Goal: Book appointment/travel/reservation

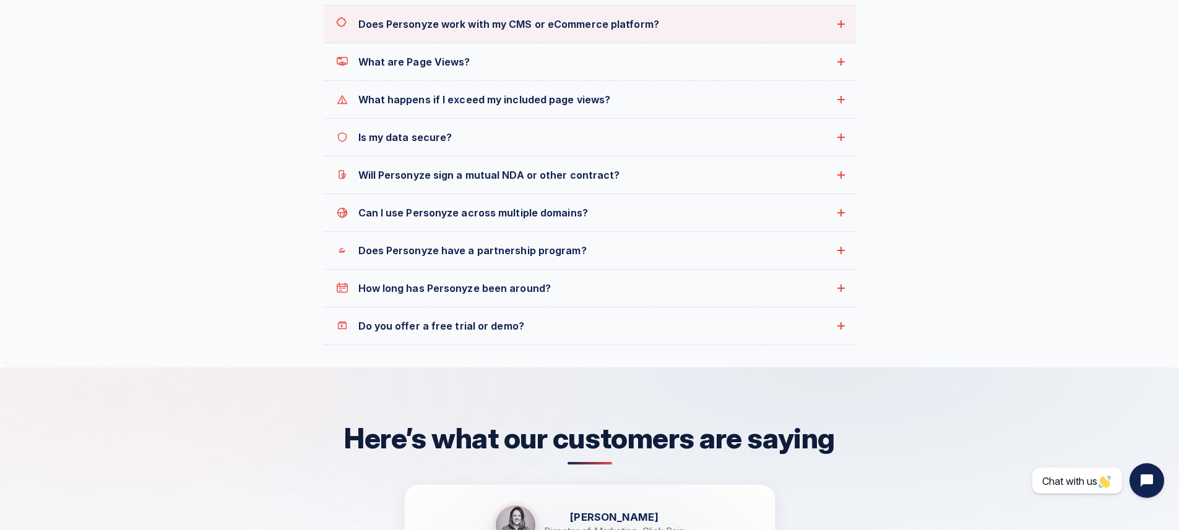
scroll to position [1320, 0]
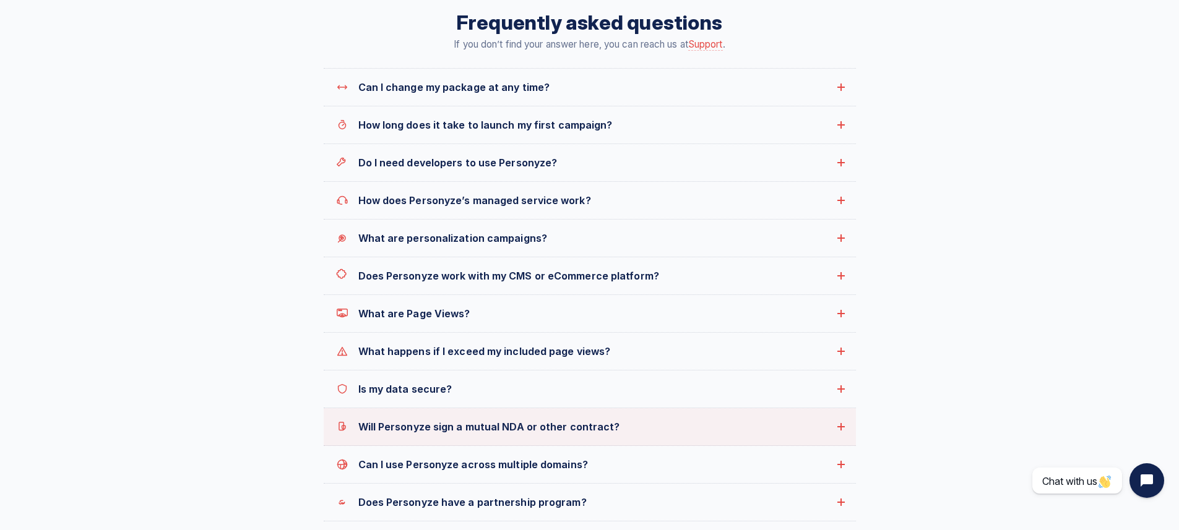
click at [465, 415] on summary "Will Personyze sign a mutual NDA or other contract?" at bounding box center [590, 426] width 532 height 37
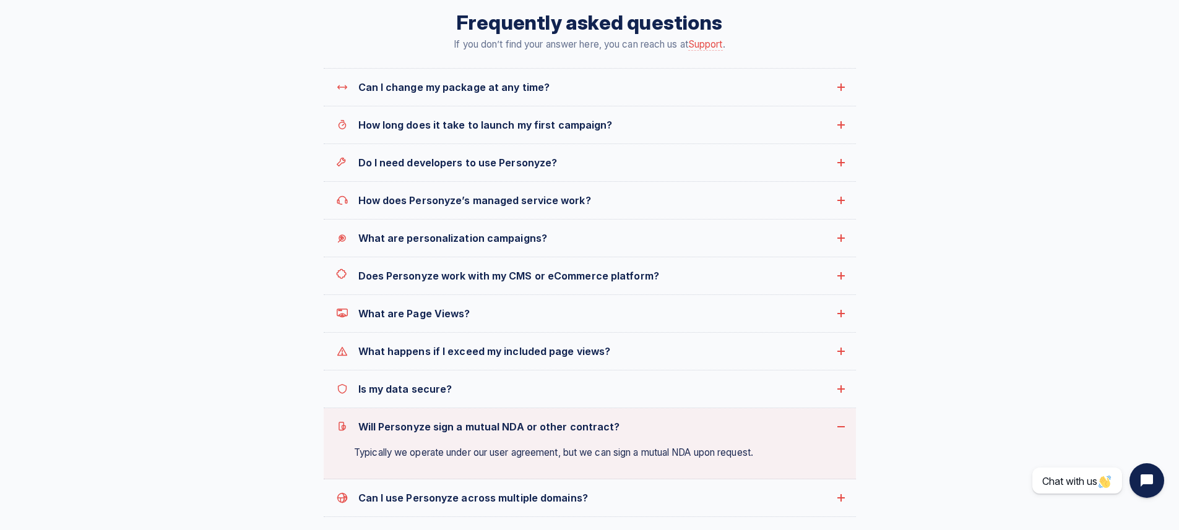
click at [465, 415] on summary "Will Personyze sign a mutual NDA or other contract?" at bounding box center [590, 426] width 532 height 37
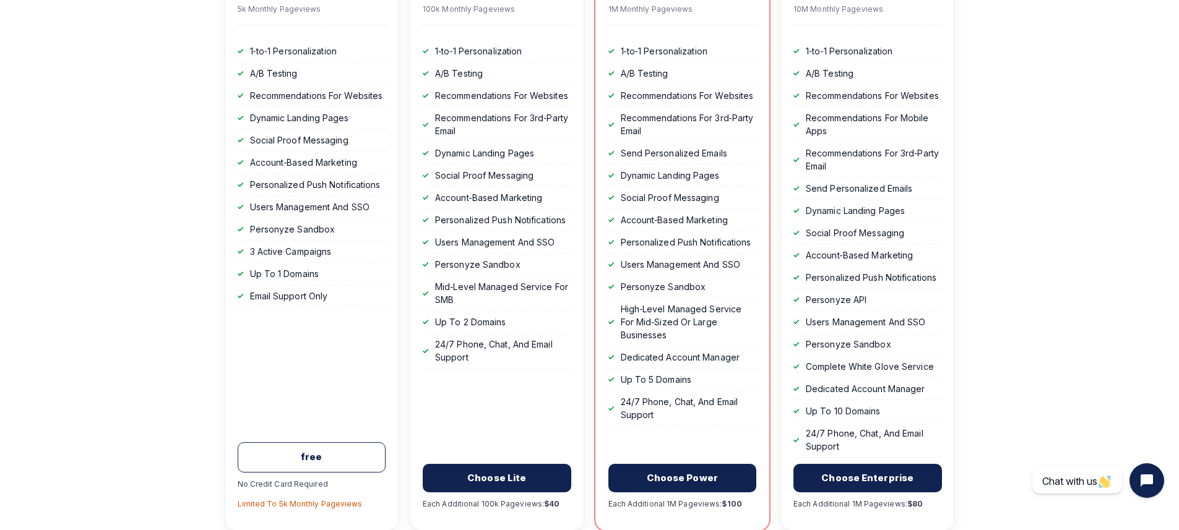
scroll to position [69, 0]
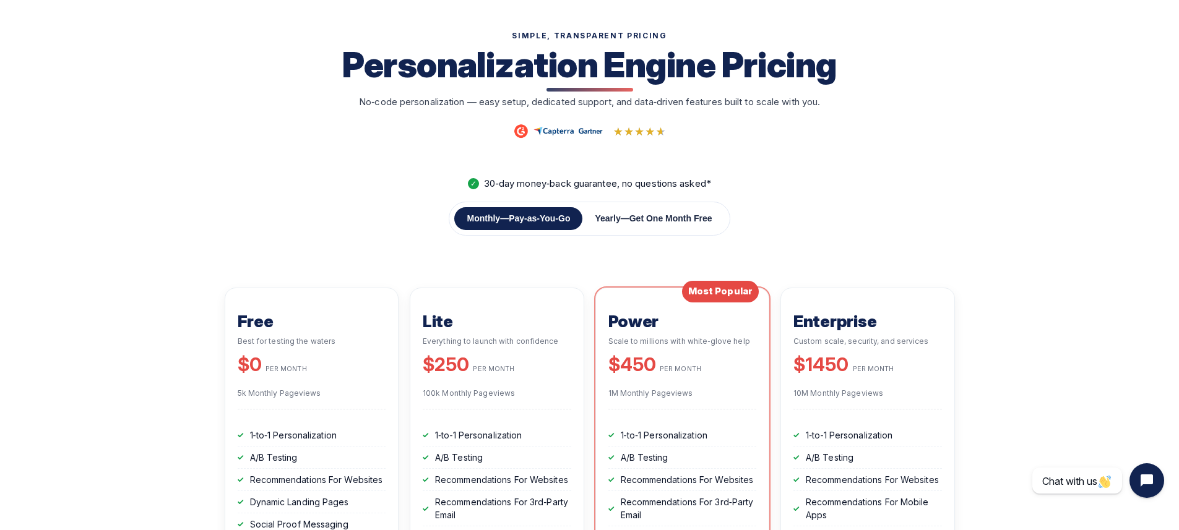
click at [693, 209] on button "Yearly — Get One Month Free" at bounding box center [653, 218] width 142 height 23
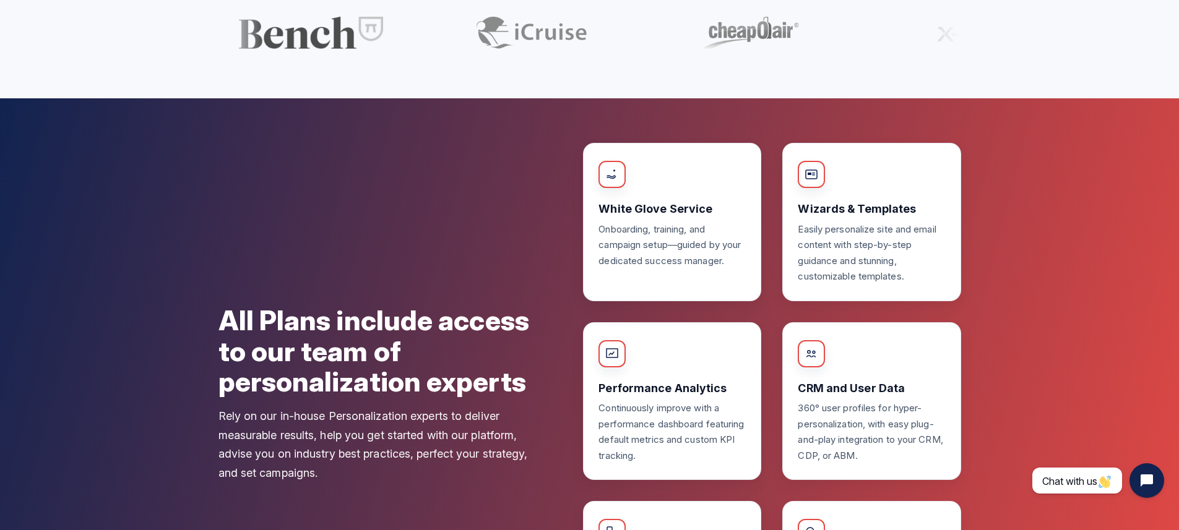
scroll to position [2433, 0]
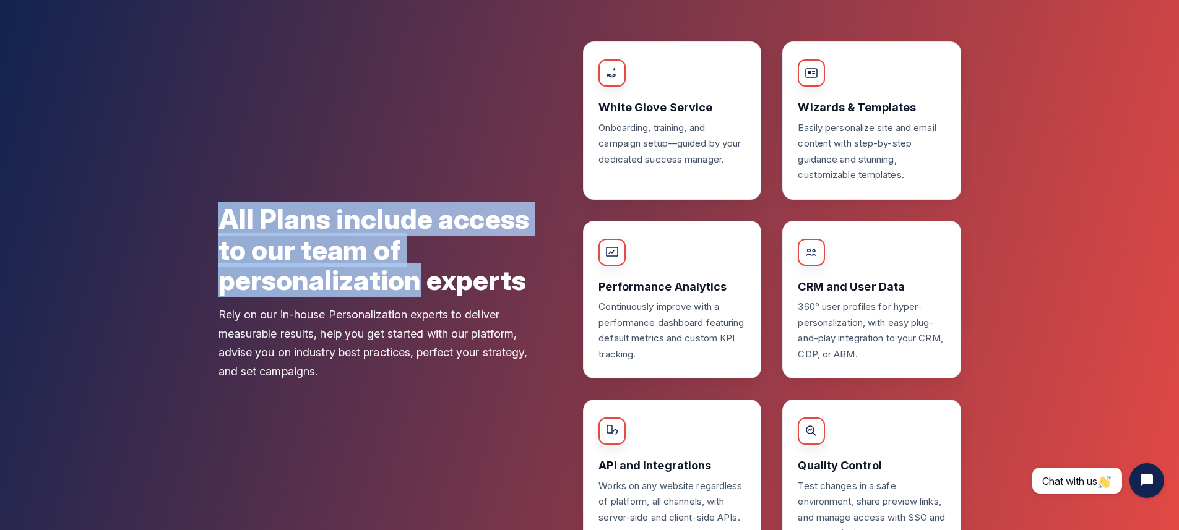
drag, startPoint x: 416, startPoint y: 285, endPoint x: 145, endPoint y: 227, distance: 277.6
click at [145, 227] on section "All Plans include access to our team of personalization experts Rely on our in-…" at bounding box center [589, 299] width 1179 height 605
click at [153, 219] on section "All Plans include access to our team of personalization experts Rely on our in-…" at bounding box center [589, 299] width 1179 height 605
drag, startPoint x: 153, startPoint y: 219, endPoint x: 525, endPoint y: 293, distance: 379.1
click at [525, 293] on section "All Plans include access to our team of personalization experts Rely on our in-…" at bounding box center [589, 299] width 1179 height 605
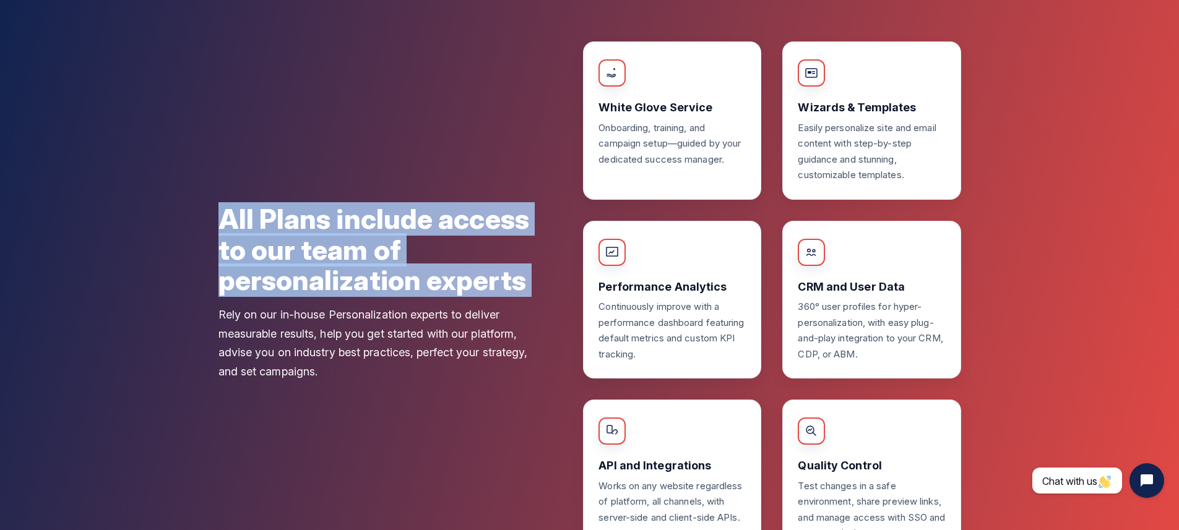
click at [525, 293] on h2 "All Plans include access to our team of personalization experts" at bounding box center [383, 250] width 330 height 92
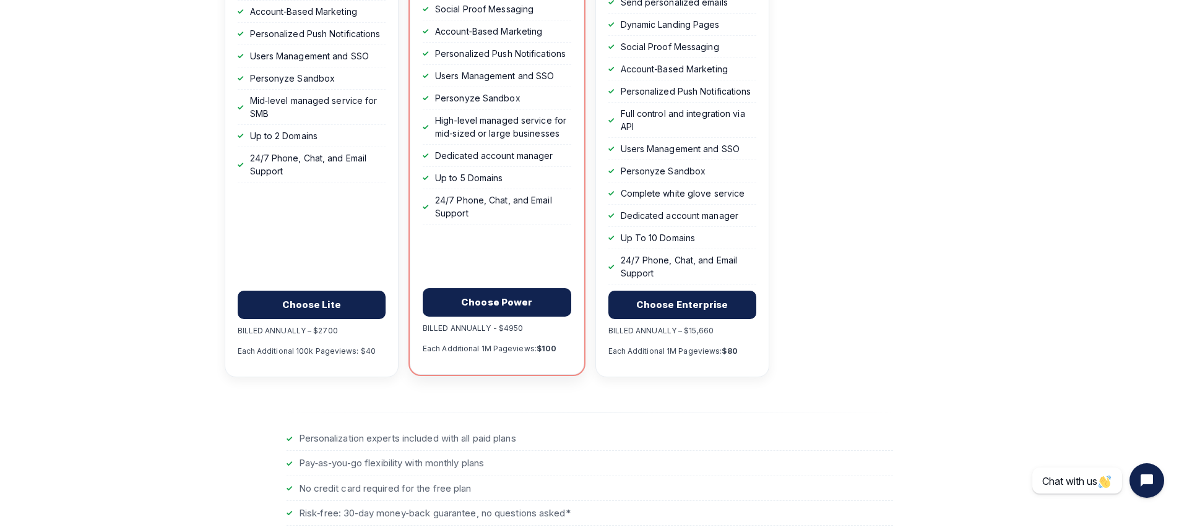
scroll to position [0, 0]
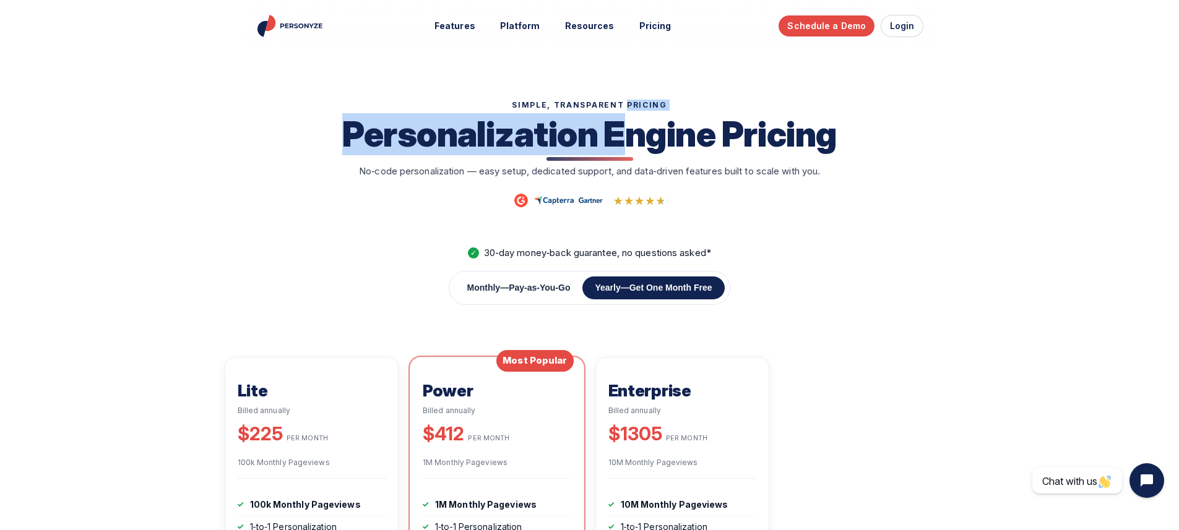
drag, startPoint x: 627, startPoint y: 108, endPoint x: 625, endPoint y: 135, distance: 27.9
click at [625, 135] on header "SIMPLE, TRANSPARENT PRICING Personalization Engine Pricing No‑code personalizat…" at bounding box center [589, 196] width 693 height 262
click at [625, 135] on h2 "Personalization Engine Pricing" at bounding box center [589, 135] width 658 height 38
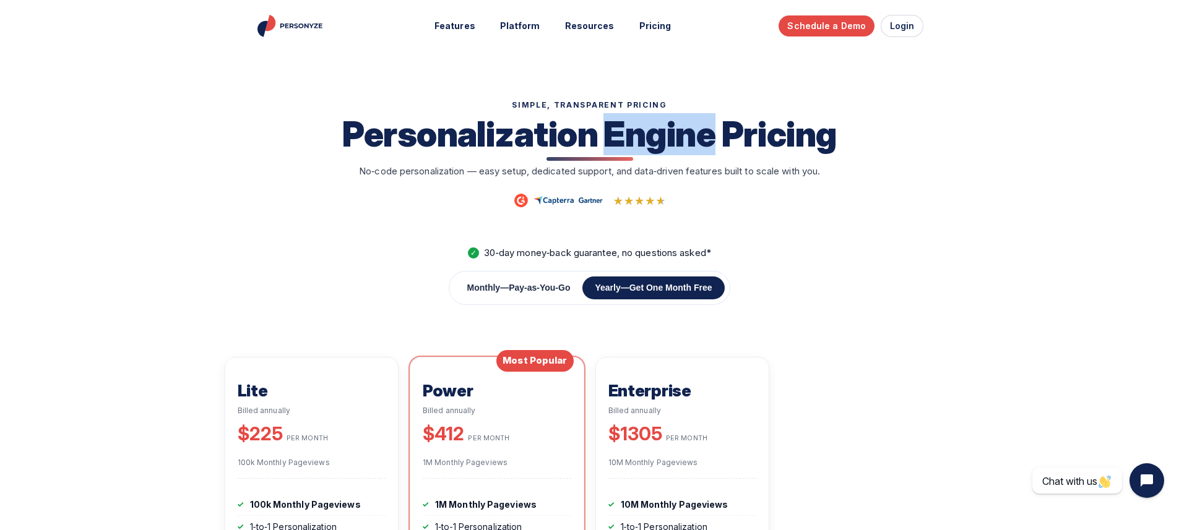
click at [625, 135] on h2 "Personalization Engine Pricing" at bounding box center [589, 135] width 658 height 38
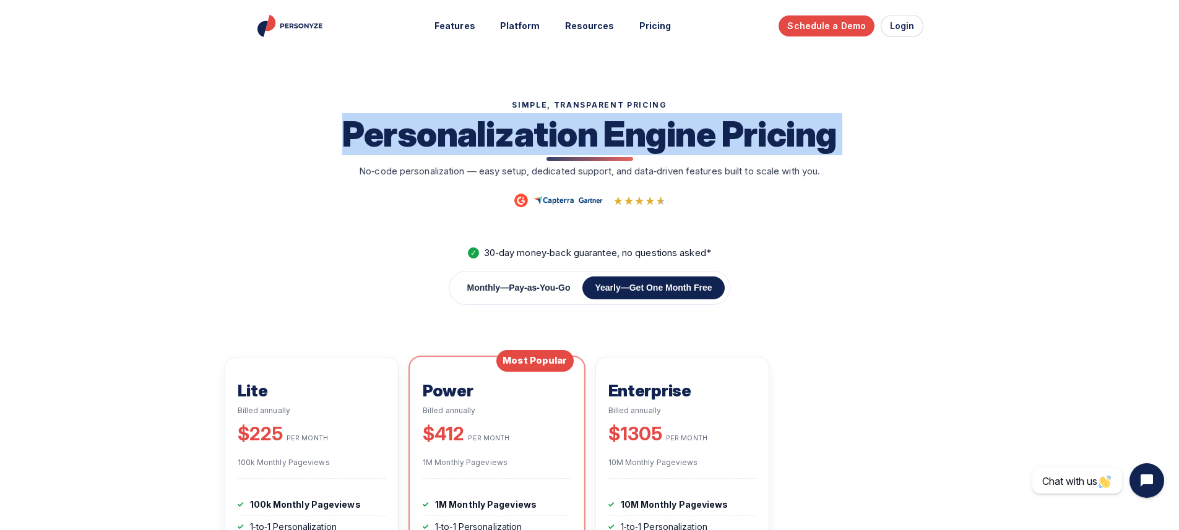
click at [625, 135] on h2 "Personalization Engine Pricing" at bounding box center [589, 135] width 658 height 38
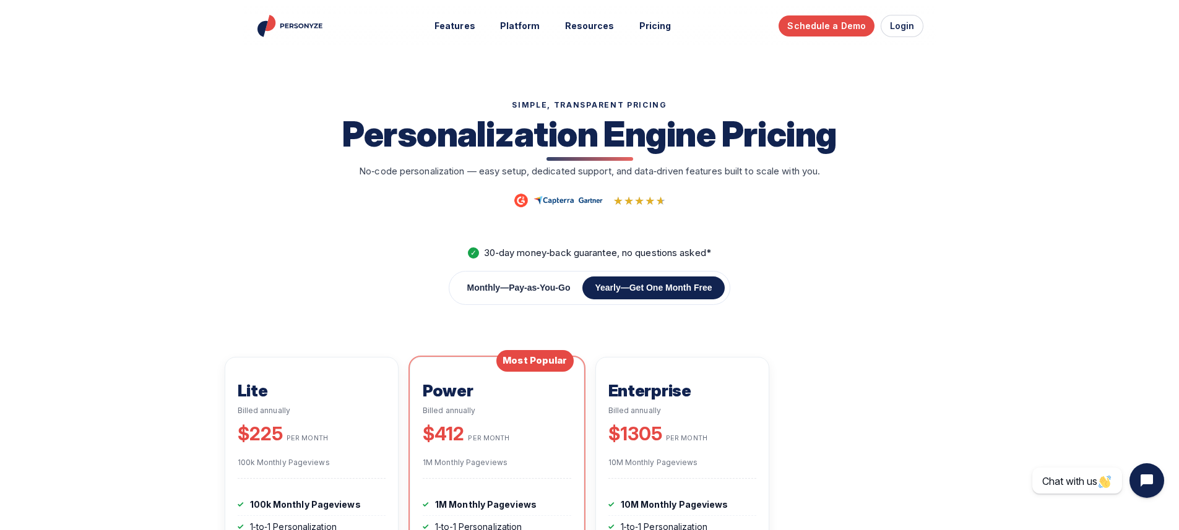
drag, startPoint x: 613, startPoint y: 161, endPoint x: 606, endPoint y: 176, distance: 16.9
click at [606, 176] on header "SIMPLE, TRANSPARENT PRICING Personalization Engine Pricing No‑code personalizat…" at bounding box center [589, 196] width 693 height 262
click at [606, 176] on p "No‑code personalization — easy setup, dedicated support, and data‑driven featur…" at bounding box center [589, 172] width 507 height 14
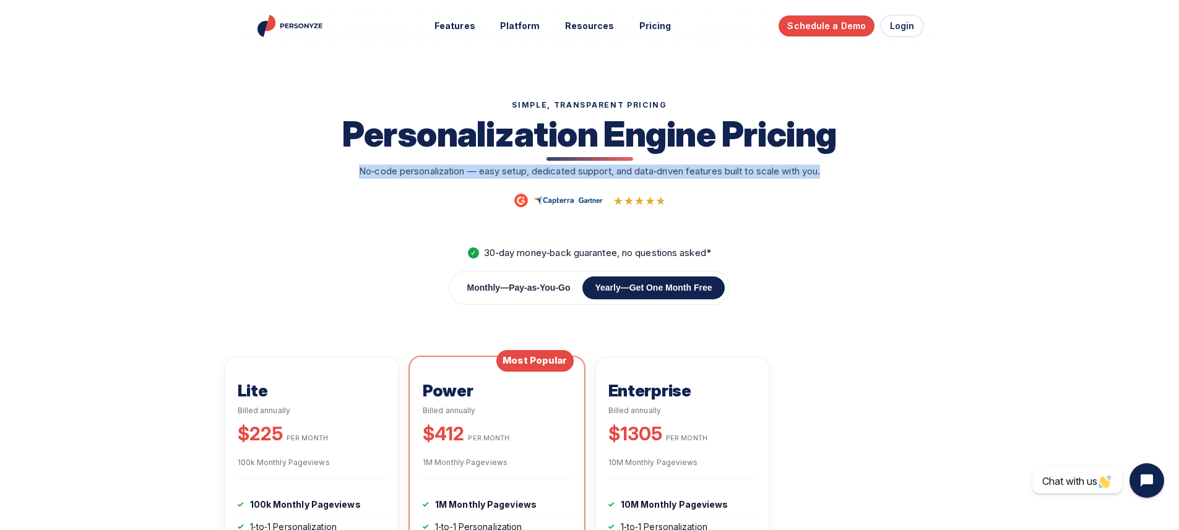
click at [606, 176] on p "No‑code personalization — easy setup, dedicated support, and data‑driven featur…" at bounding box center [589, 172] width 507 height 14
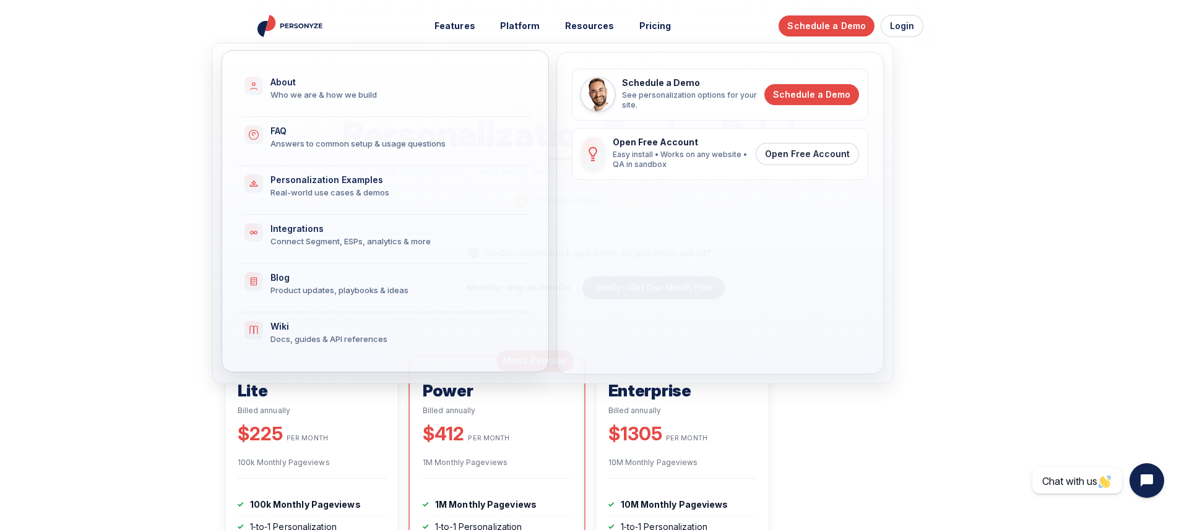
click at [446, 239] on div "Connect Segment, ESPs, analytics & more" at bounding box center [394, 241] width 248 height 11
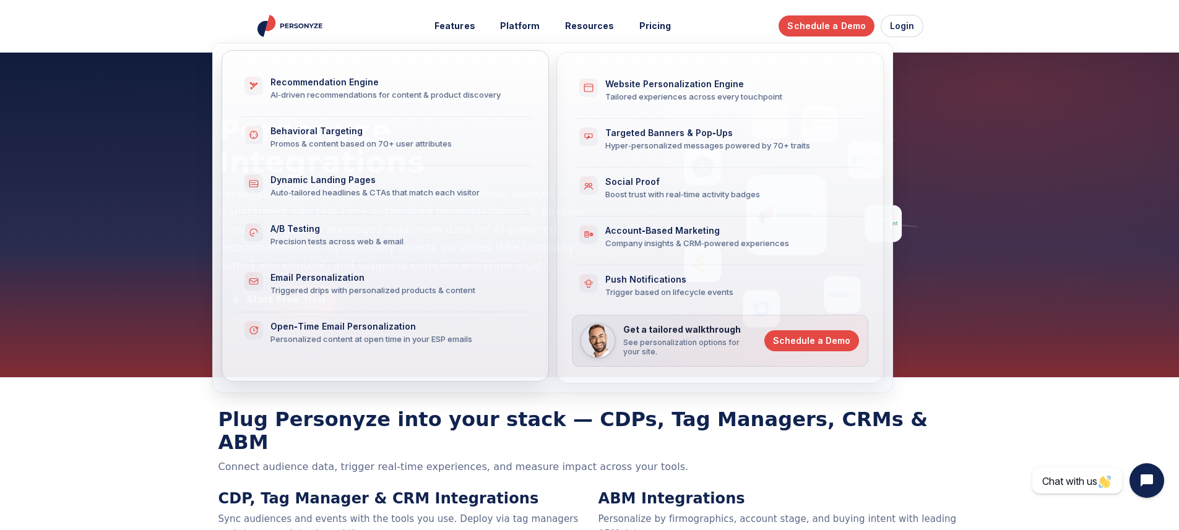
click at [388, 81] on div "Recommendation Engine" at bounding box center [394, 82] width 248 height 11
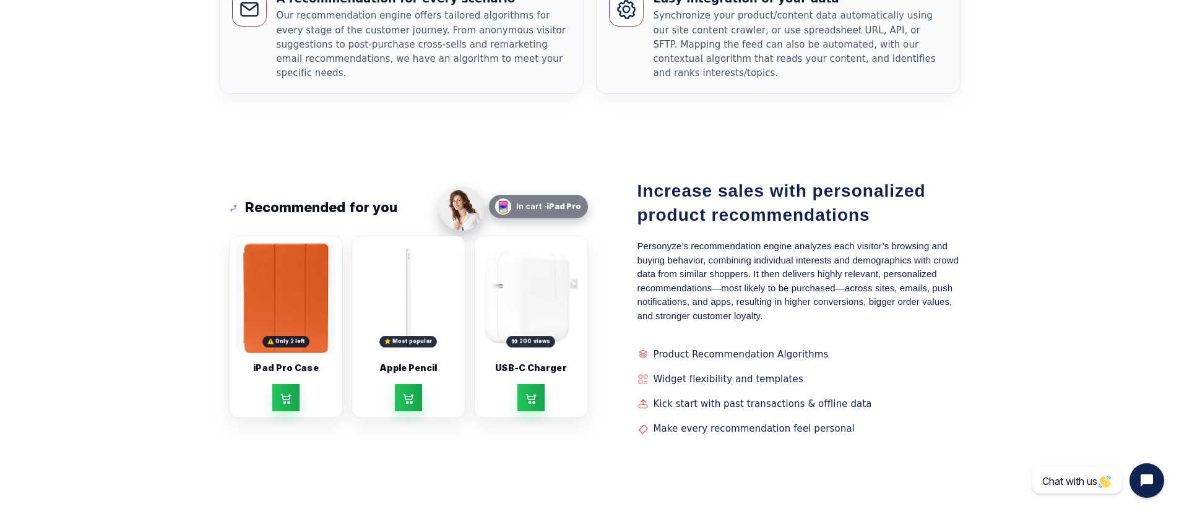
scroll to position [234, 0]
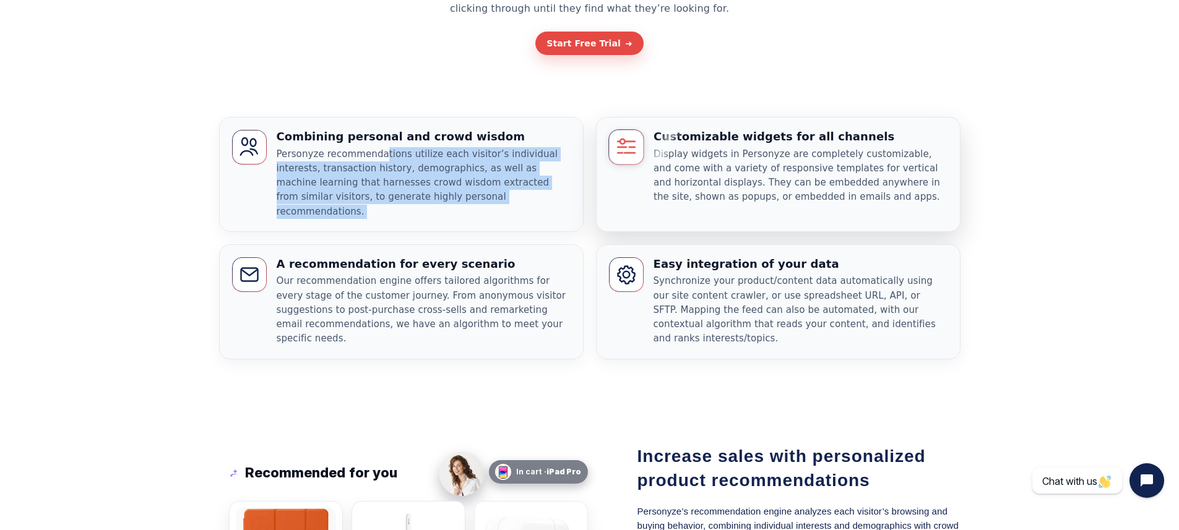
drag, startPoint x: 466, startPoint y: 157, endPoint x: 612, endPoint y: 182, distance: 148.9
click at [612, 182] on div "Combining personal and crowd wisdom Personyze recommendations utilize each visi…" at bounding box center [589, 238] width 761 height 282
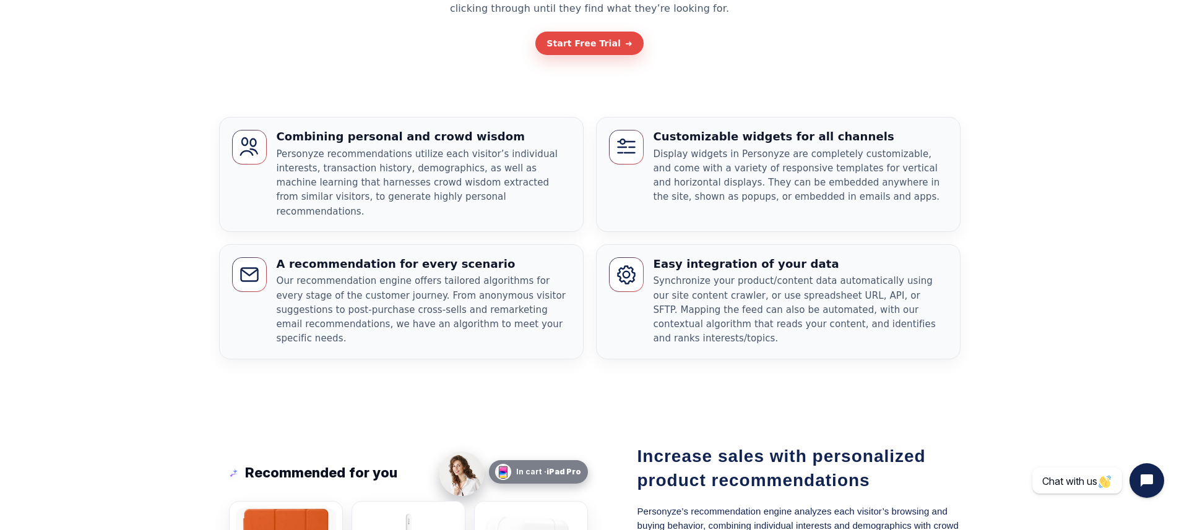
click at [165, 91] on section "Personyze Features Combining personal and crowd wisdom Personyze recommendation…" at bounding box center [589, 238] width 1179 height 294
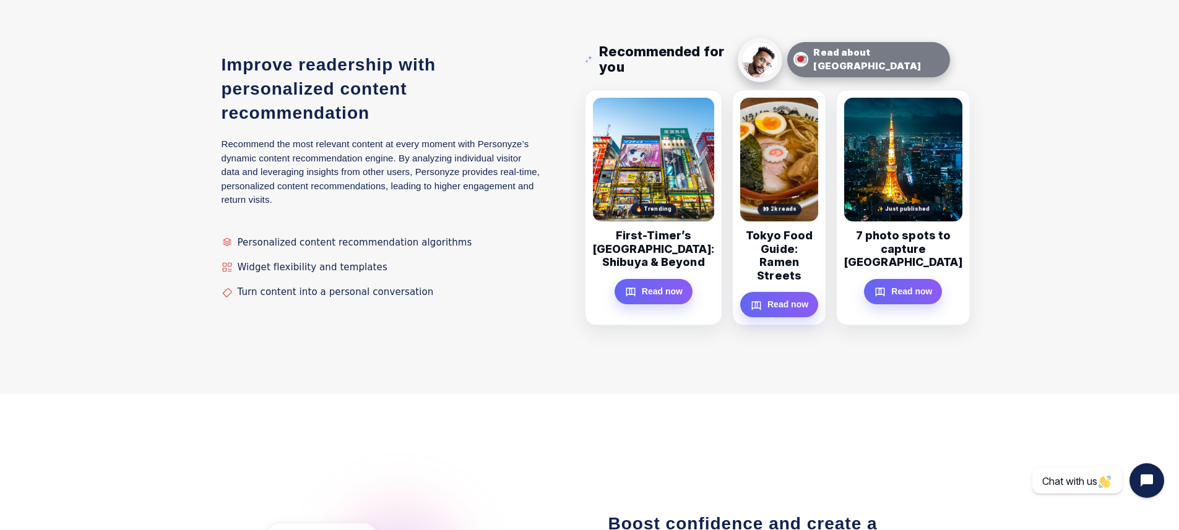
scroll to position [1116, 0]
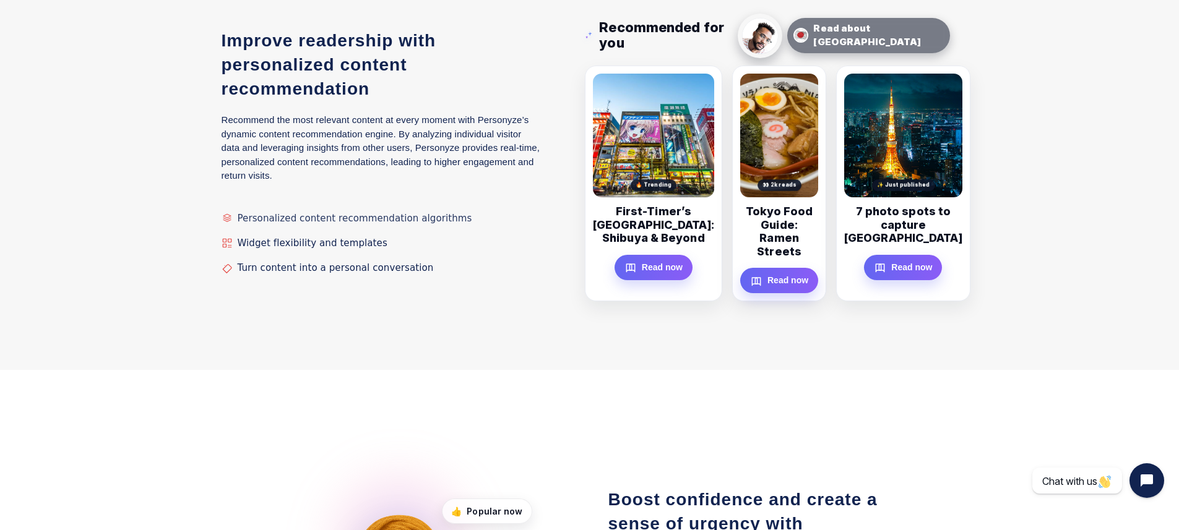
click at [461, 208] on summary "Personalized content recommendation algorithms" at bounding box center [380, 218] width 319 height 21
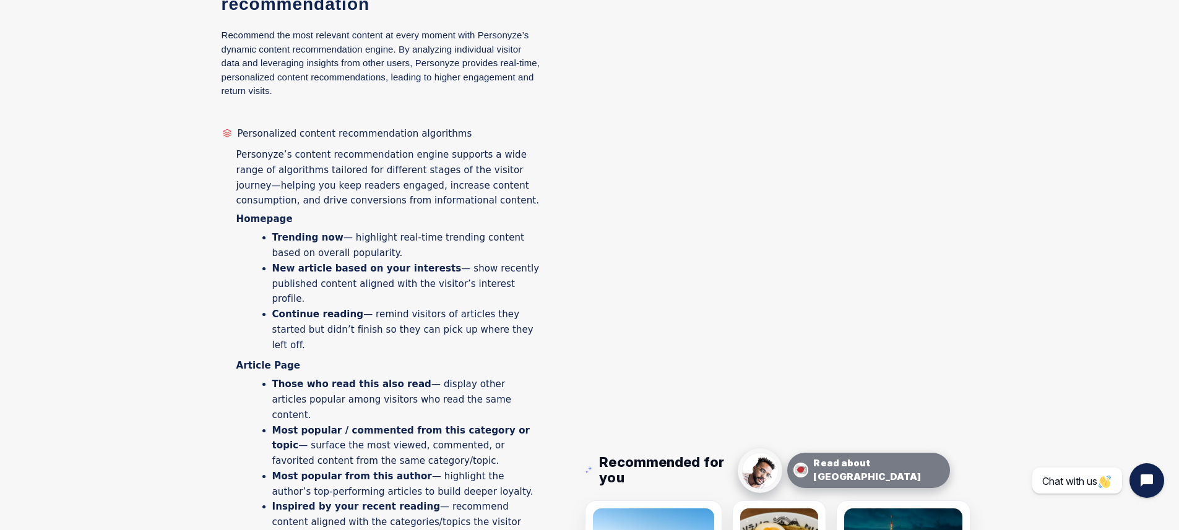
scroll to position [1264, 0]
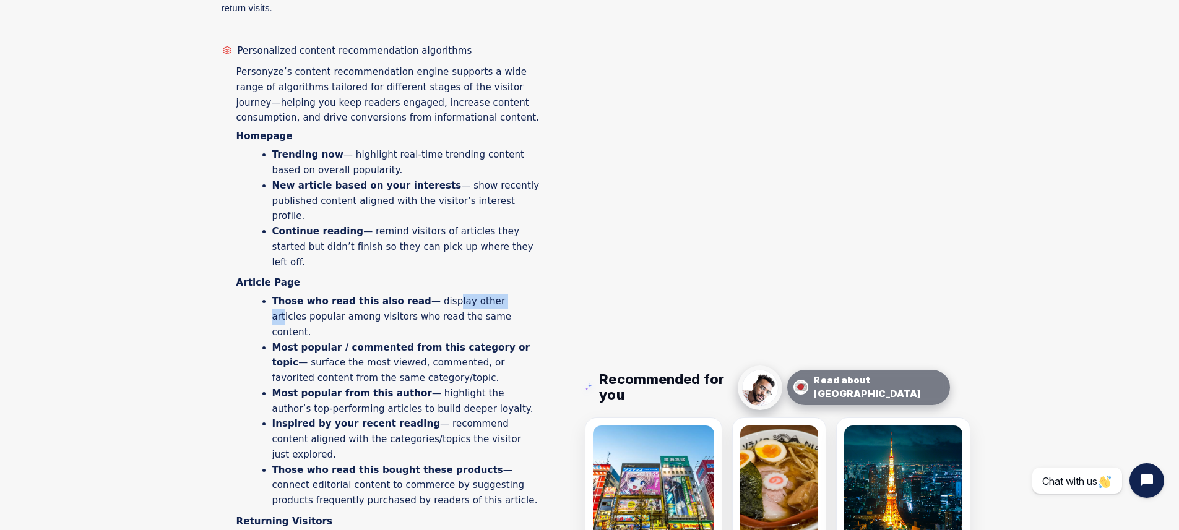
drag, startPoint x: 433, startPoint y: 251, endPoint x: 488, endPoint y: 262, distance: 56.3
click at [488, 294] on li "Those who read this also read — display other articles popular among visitors w…" at bounding box center [406, 317] width 268 height 46
drag, startPoint x: 500, startPoint y: 268, endPoint x: 296, endPoint y: 249, distance: 205.6
click at [296, 294] on li "Those who read this also read — display other articles popular among visitors w…" at bounding box center [406, 317] width 268 height 46
click at [288, 296] on strong "Those who read this also read" at bounding box center [351, 301] width 159 height 11
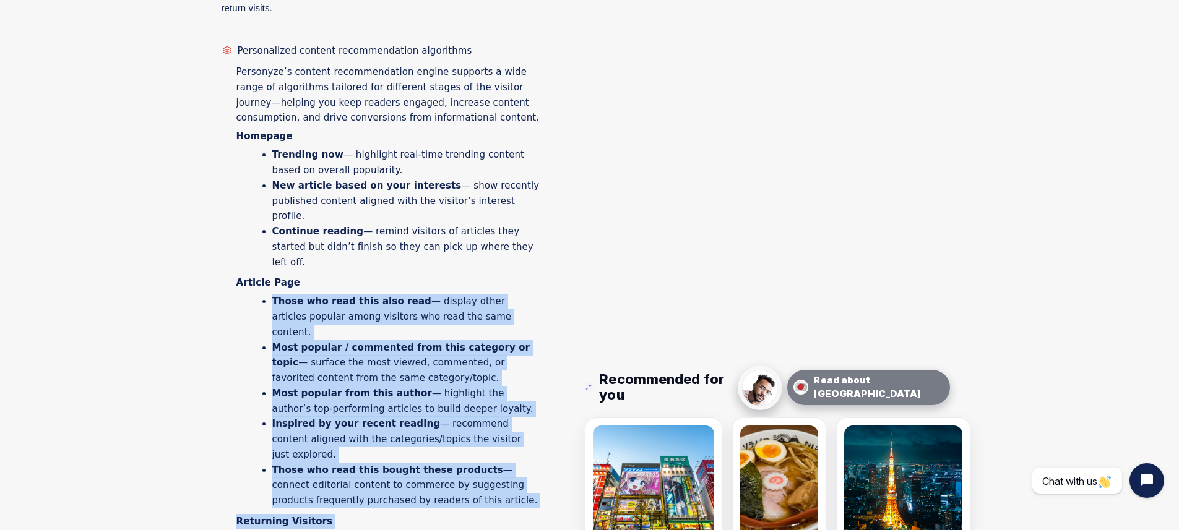
drag, startPoint x: 257, startPoint y: 252, endPoint x: 608, endPoint y: 259, distance: 351.5
click at [608, 259] on div "Improve readership with personalized content recommendation Recommend the most …" at bounding box center [589, 507] width 773 height 1331
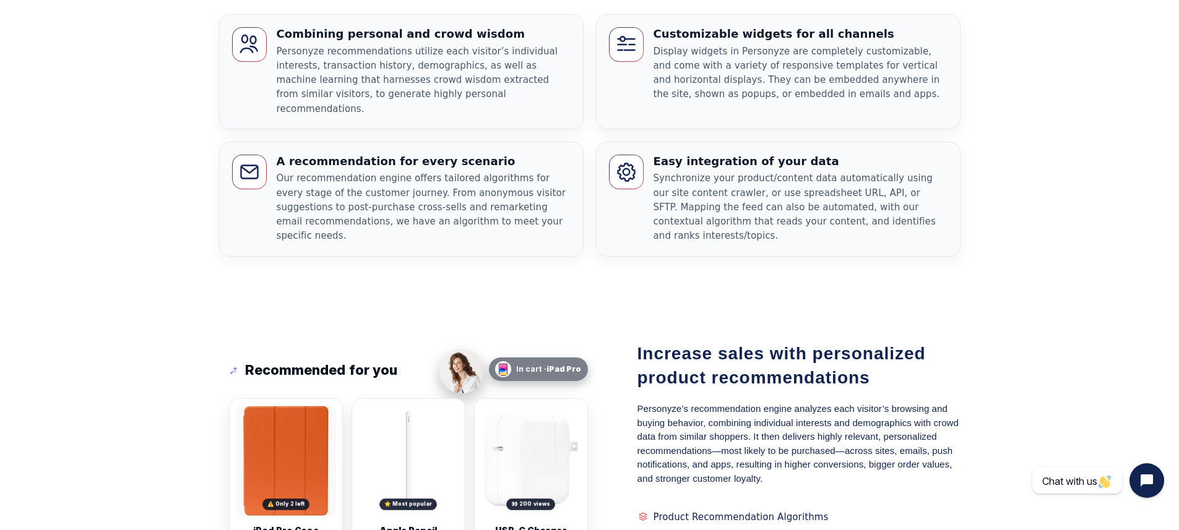
scroll to position [389, 0]
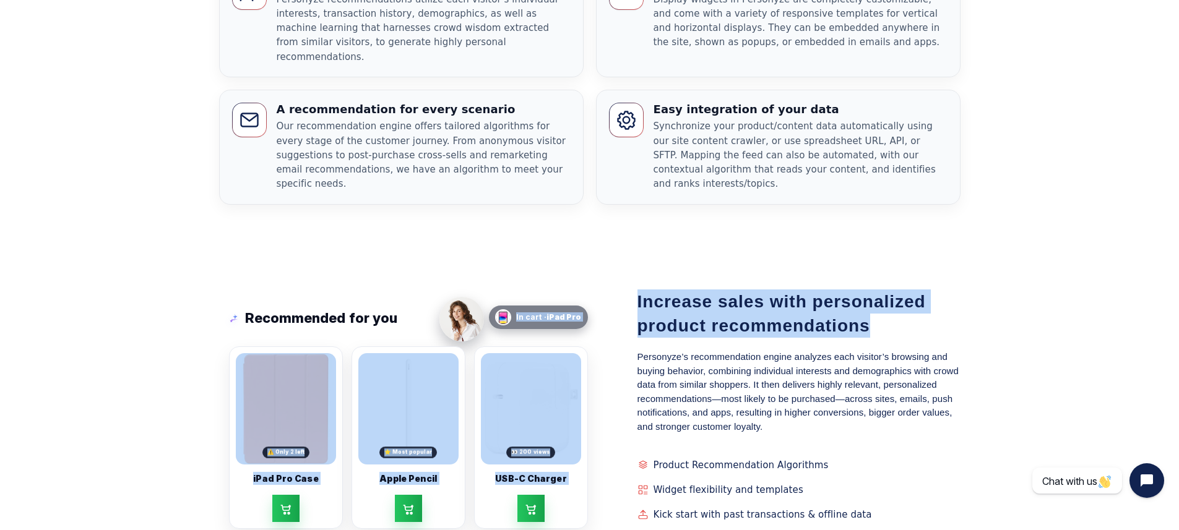
drag, startPoint x: 905, startPoint y: 317, endPoint x: 622, endPoint y: 292, distance: 283.9
click at [622, 292] on div "Recommended for you In cart · iPad Pro ⚠️ Only 2 left iPad Pro Case ⭐ Most popu…" at bounding box center [589, 421] width 767 height 283
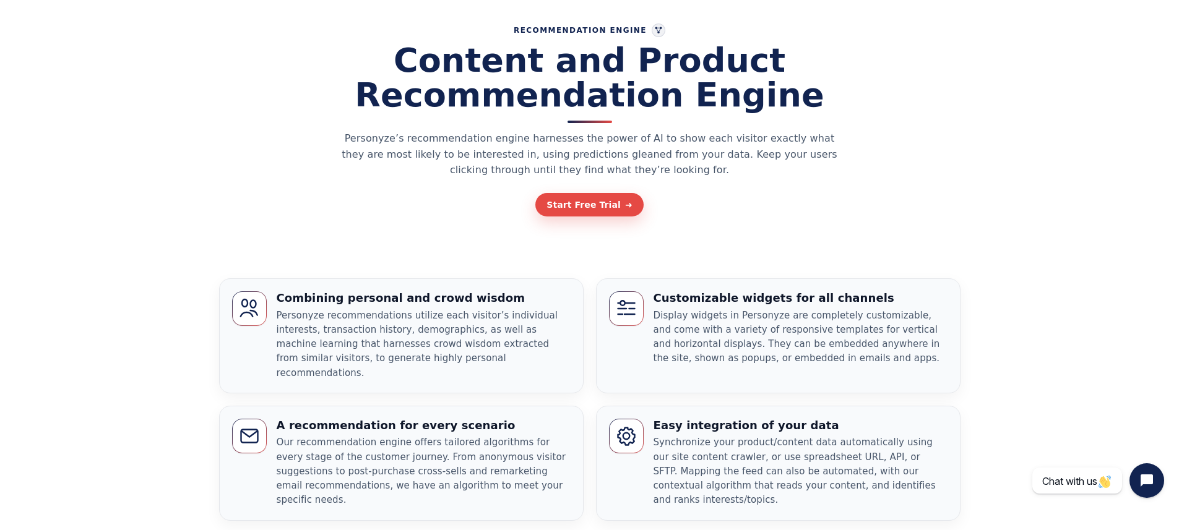
scroll to position [0, 0]
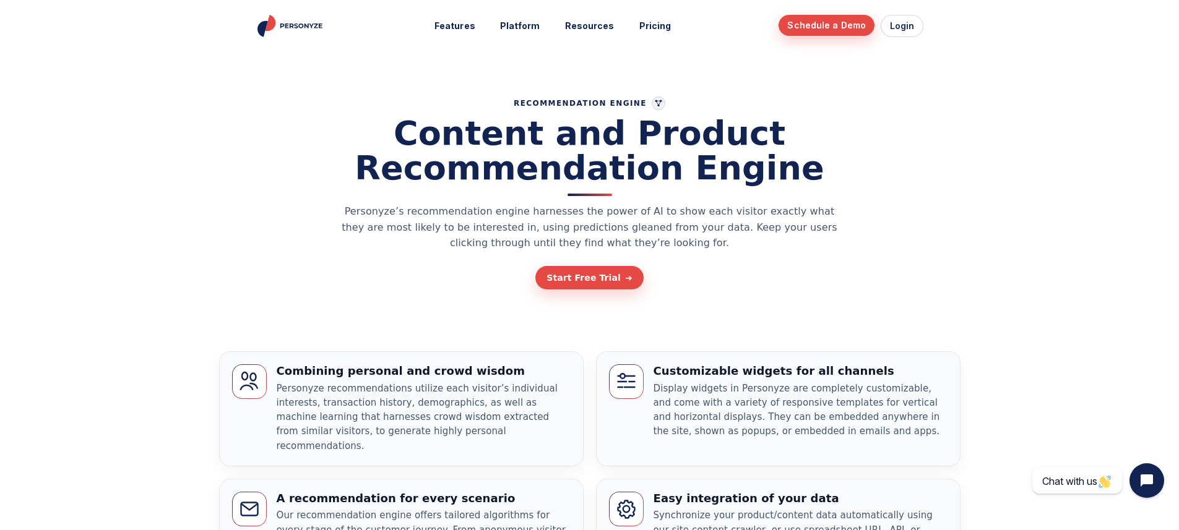
click at [822, 25] on link "Schedule a Demo" at bounding box center [826, 25] width 96 height 21
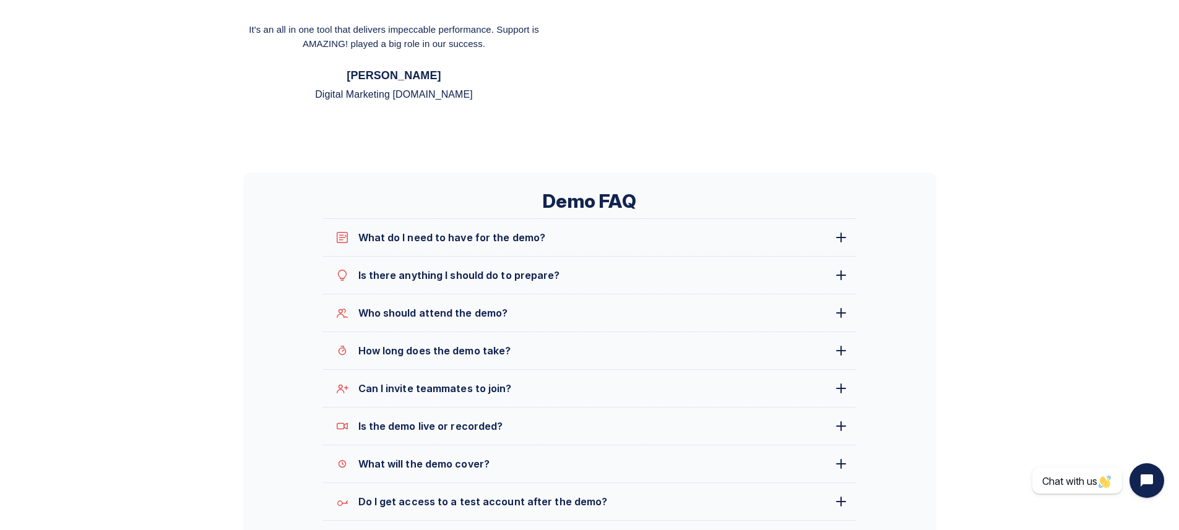
scroll to position [998, 0]
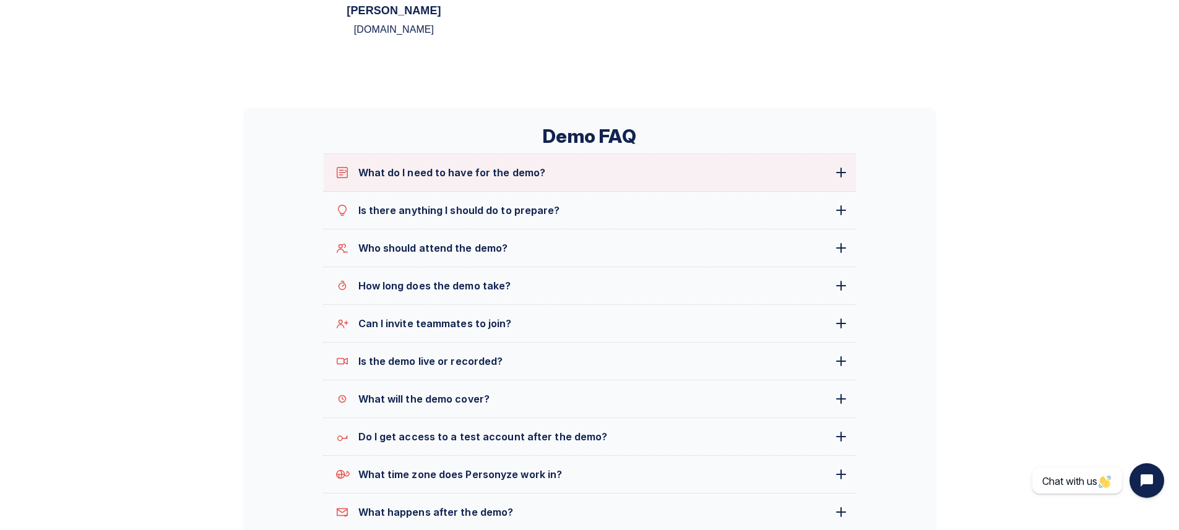
click at [843, 181] on summary "What do I need to have for the demo?" at bounding box center [590, 172] width 532 height 37
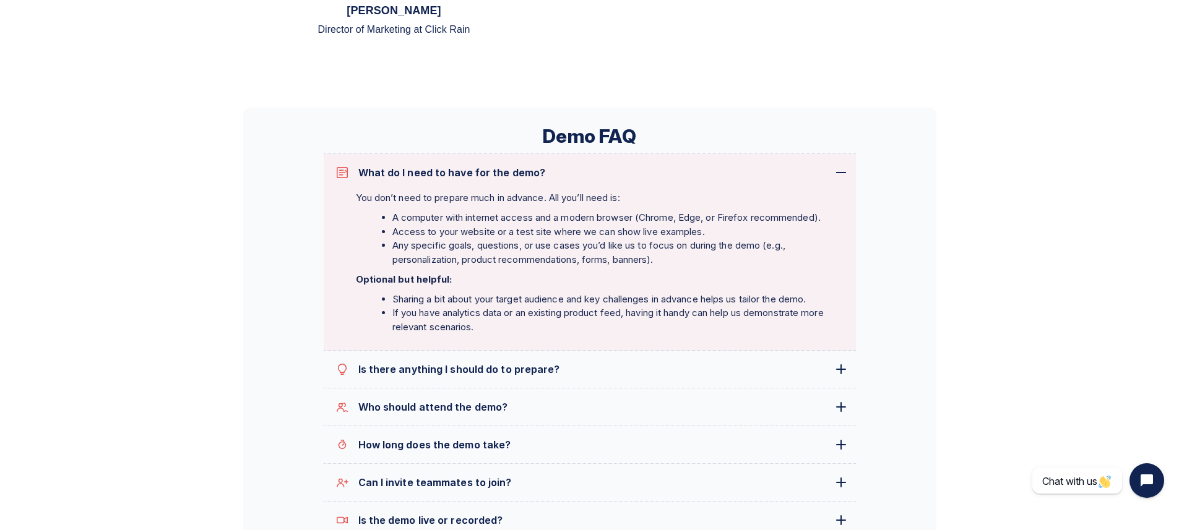
click at [843, 181] on summary "What do I need to have for the demo?" at bounding box center [590, 172] width 532 height 37
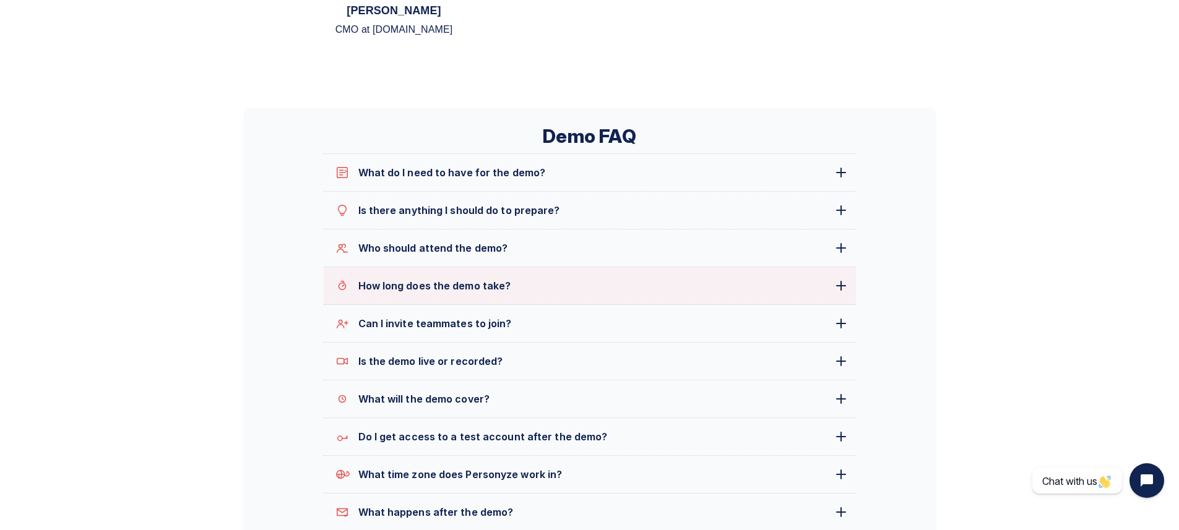
click at [820, 291] on span "How long does the demo take?" at bounding box center [593, 285] width 470 height 15
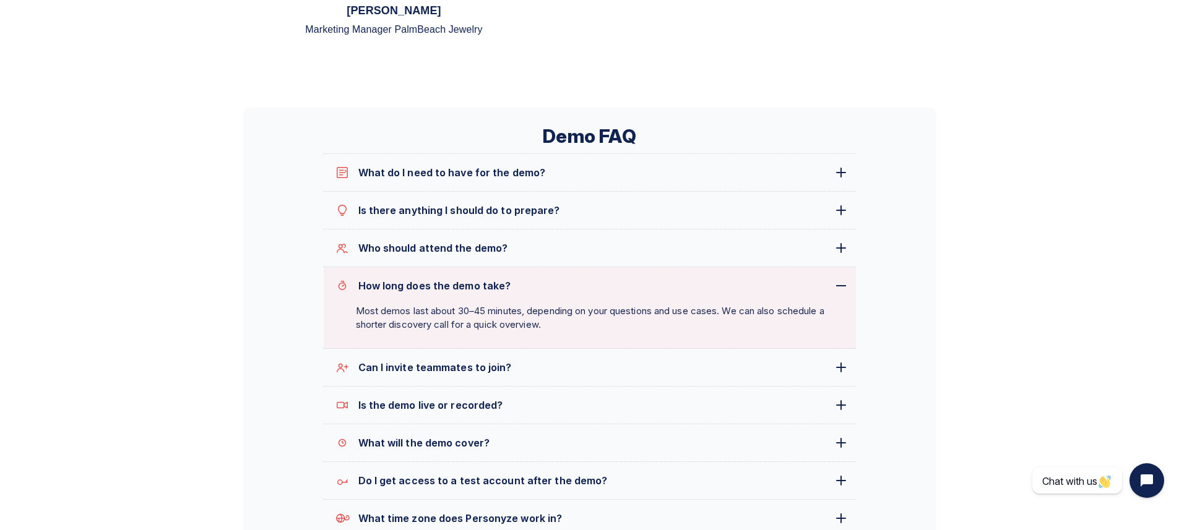
click at [820, 291] on span "How long does the demo take?" at bounding box center [593, 285] width 470 height 15
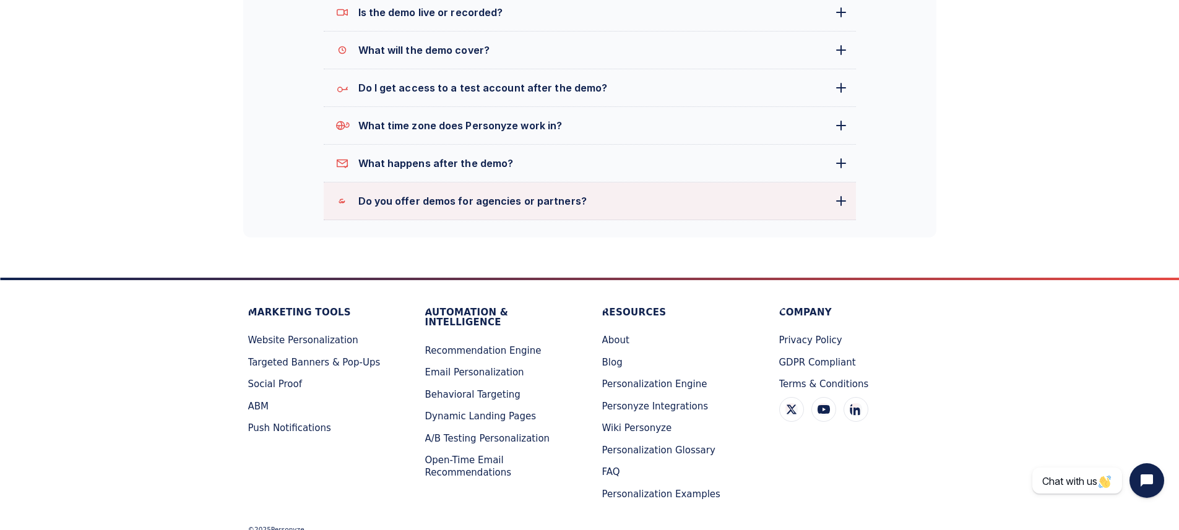
scroll to position [1381, 0]
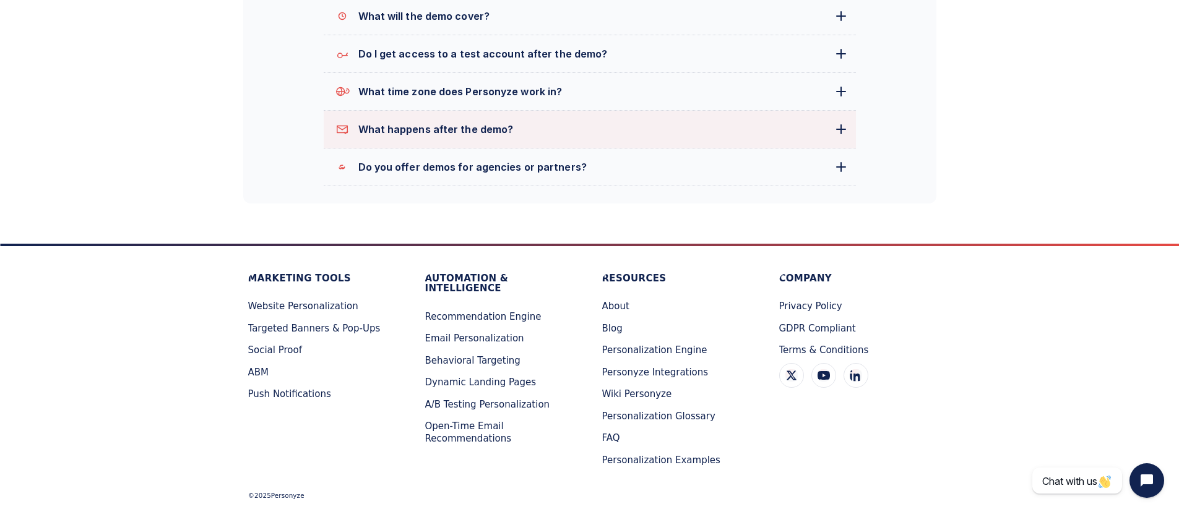
click at [844, 129] on span at bounding box center [841, 129] width 10 height 10
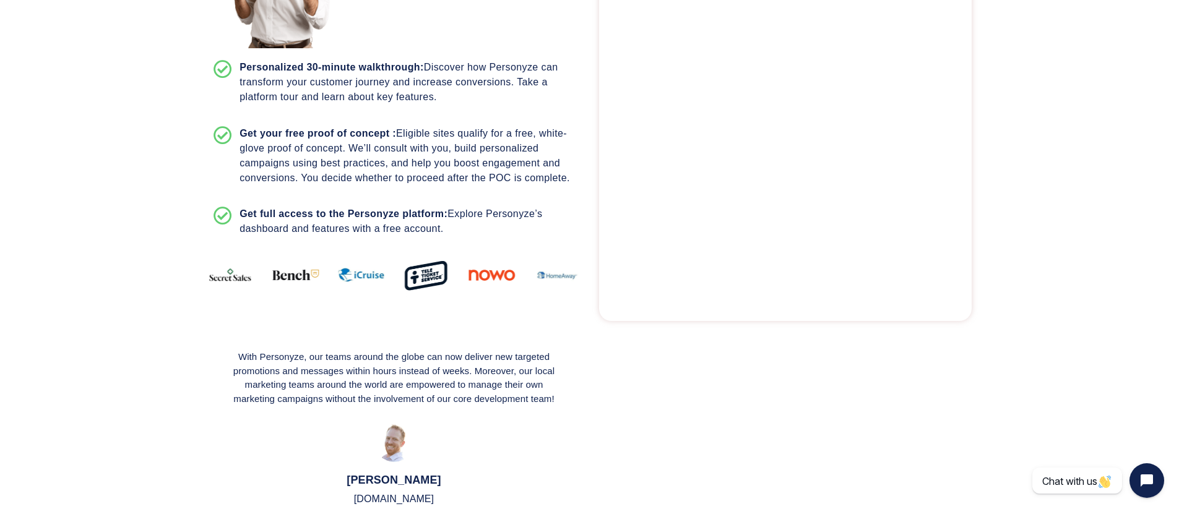
scroll to position [518, 0]
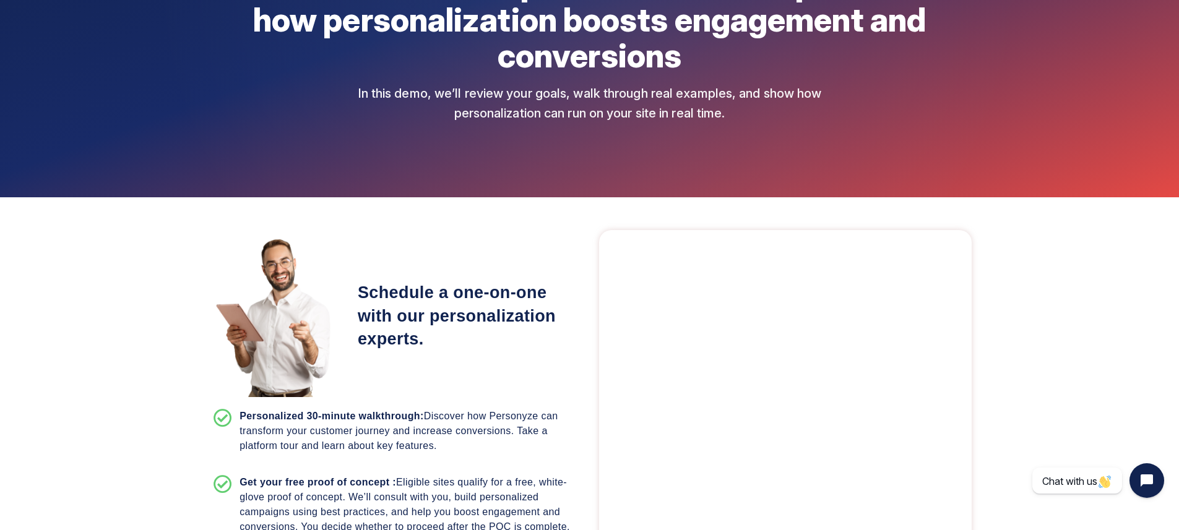
scroll to position [285, 0]
